Goal: Find specific page/section: Find specific page/section

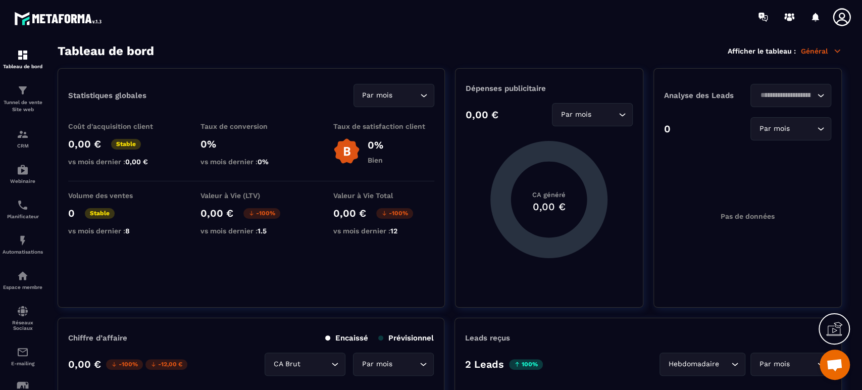
click at [94, 19] on img at bounding box center [59, 18] width 91 height 19
click at [0, 0] on img at bounding box center [0, 0] width 0 height 0
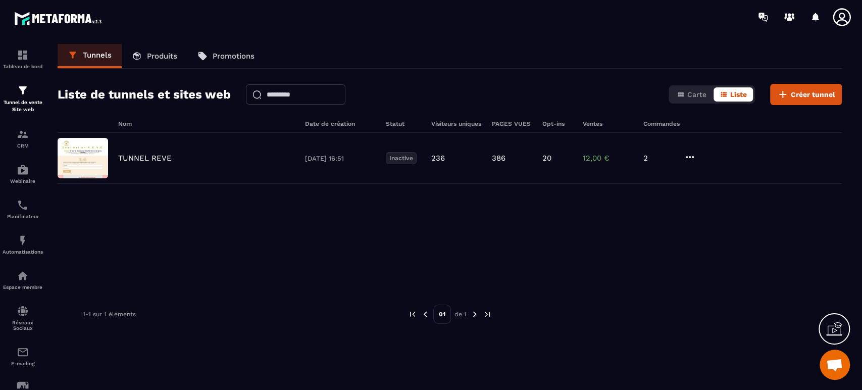
click at [25, 147] on p "CRM" at bounding box center [23, 146] width 40 height 6
